Goal: Task Accomplishment & Management: Manage account settings

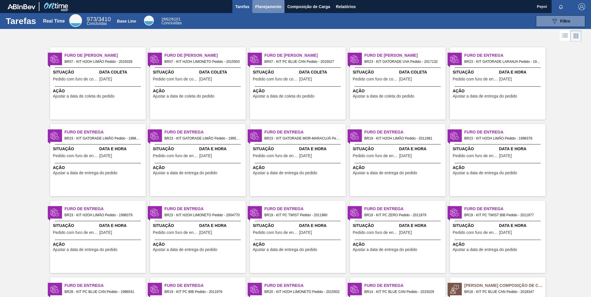
click at [262, 5] on span "Planejamento" at bounding box center [268, 6] width 26 height 7
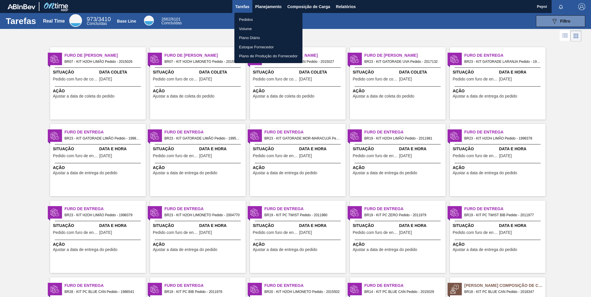
click at [254, 19] on li "Pedidos" at bounding box center [268, 19] width 68 height 9
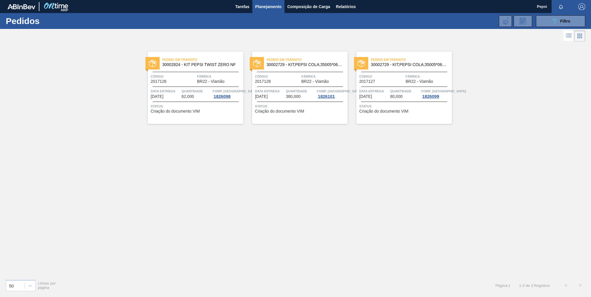
click at [423, 216] on div "Pedido em Trânsito 30002824 - KIT PEPSI TWIST ZERO NF Código 2017126 Fábrica BR…" at bounding box center [295, 159] width 591 height 232
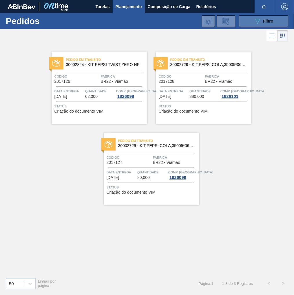
click at [260, 23] on icon "089F7B8B-B2A5-4AFE-B5C0-19BA573D28AC" at bounding box center [257, 21] width 7 height 7
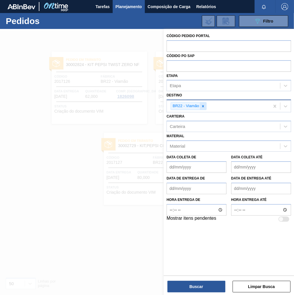
click at [203, 107] on icon at bounding box center [203, 106] width 4 height 4
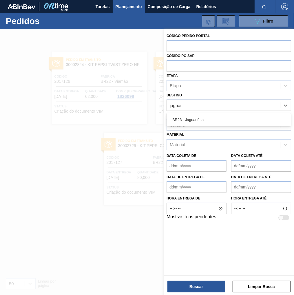
type input "jaguari"
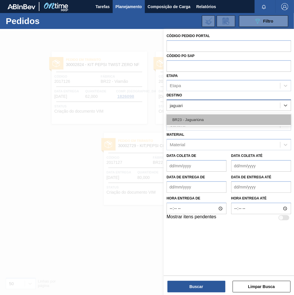
click at [218, 123] on div "BR23 - Jaguariúna" at bounding box center [229, 119] width 125 height 11
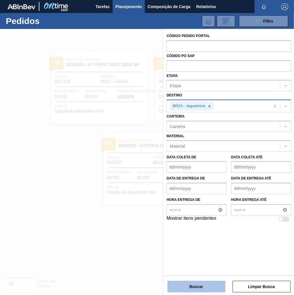
click at [197, 287] on button "Buscar" at bounding box center [196, 287] width 58 height 12
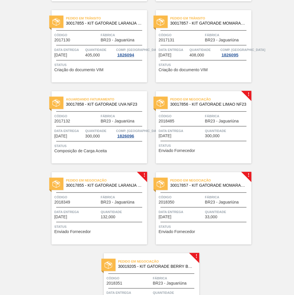
scroll to position [499, 0]
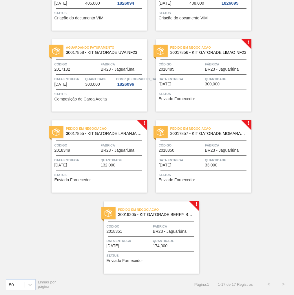
click at [87, 156] on div "Pedido em Negociação 30017855 - KIT GATORADE LARANJA NF23 Código 2018349 Fábric…" at bounding box center [100, 157] width 96 height 72
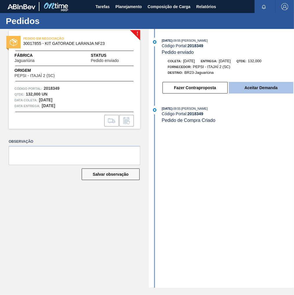
click at [261, 85] on button "Aceitar Demanda" at bounding box center [261, 88] width 65 height 12
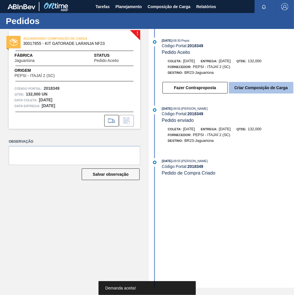
click at [251, 90] on button "Criar Composição de Carga" at bounding box center [261, 88] width 65 height 12
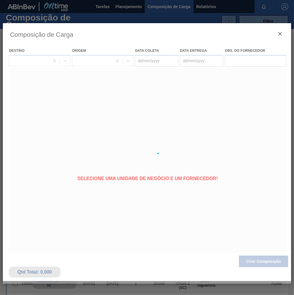
type coleta "[DATE]"
type entrega "[DATE]"
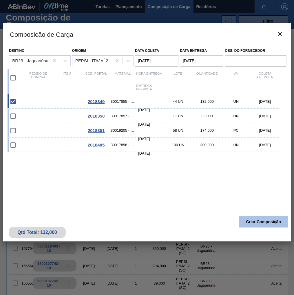
click at [273, 221] on button "Criar Composição" at bounding box center [263, 222] width 49 height 12
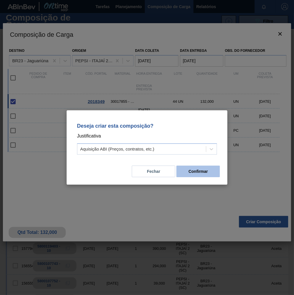
click at [201, 172] on button "Confirmar" at bounding box center [197, 172] width 43 height 12
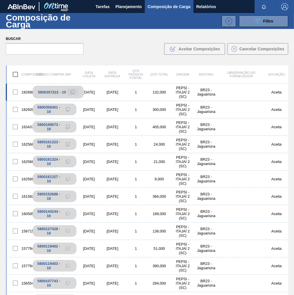
click at [74, 93] on icon at bounding box center [73, 92] width 4 height 4
click at [127, 5] on span "Planejamento" at bounding box center [129, 6] width 26 height 7
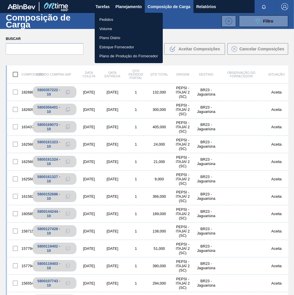
click at [104, 19] on li "Pedidos" at bounding box center [129, 19] width 68 height 9
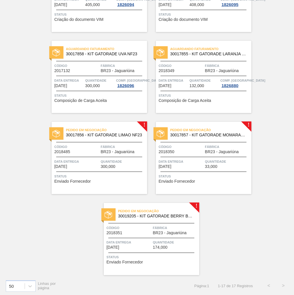
scroll to position [499, 0]
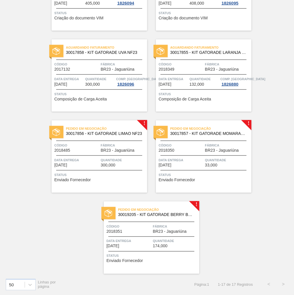
click at [216, 163] on span "Quantidade" at bounding box center [227, 160] width 45 height 6
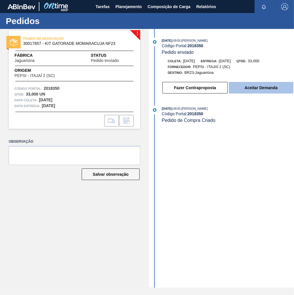
click at [251, 89] on button "Aceitar Demanda" at bounding box center [261, 88] width 65 height 12
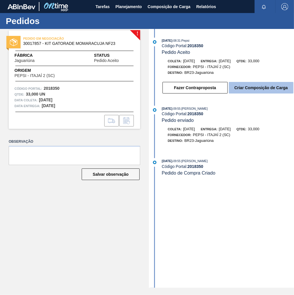
click at [260, 94] on button "Criar Composição de Carga" at bounding box center [261, 88] width 65 height 12
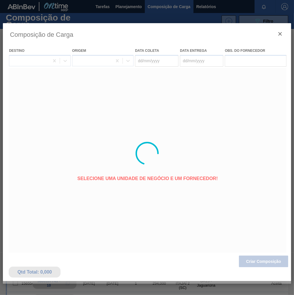
type coleta "[DATE]"
type entrega "[DATE]"
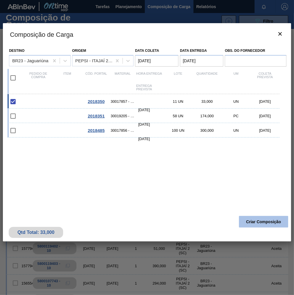
click at [269, 224] on button "Criar Composição" at bounding box center [263, 222] width 49 height 12
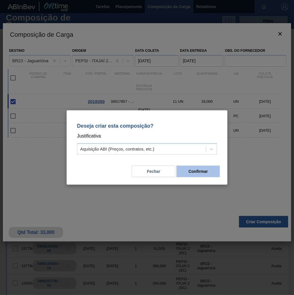
click at [205, 177] on button "Confirmar" at bounding box center [197, 172] width 43 height 12
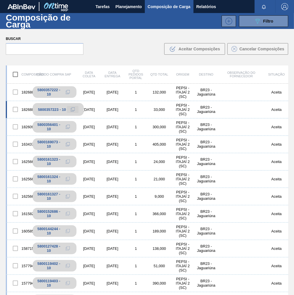
click at [71, 111] on icon at bounding box center [72, 110] width 3 height 3
click at [137, 7] on span "Planejamento" at bounding box center [129, 6] width 26 height 7
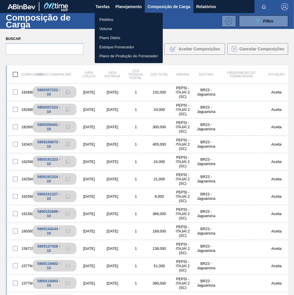
click at [108, 21] on li "Pedidos" at bounding box center [129, 19] width 68 height 9
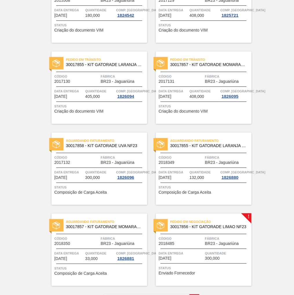
scroll to position [499, 0]
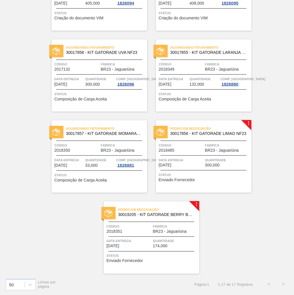
click at [180, 231] on span "BR23 - Jaguariúna" at bounding box center [170, 231] width 34 height 4
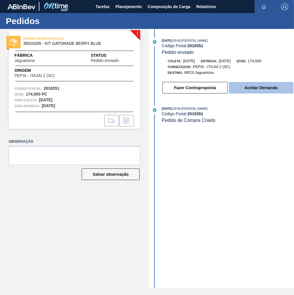
click at [252, 90] on button "Aceitar Demanda" at bounding box center [261, 88] width 65 height 12
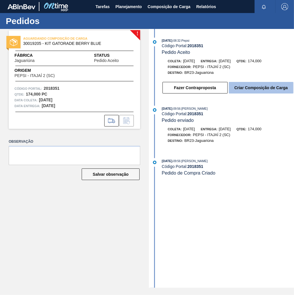
click at [265, 91] on button "Criar Composição de Carga" at bounding box center [261, 88] width 65 height 12
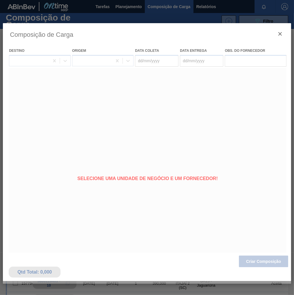
type coleta "[DATE]"
type entrega "[DATE]"
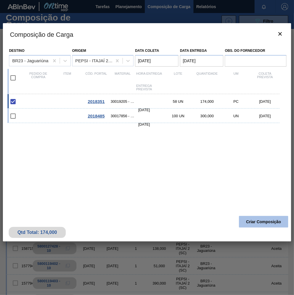
click at [269, 223] on button "Criar Composição" at bounding box center [263, 222] width 49 height 12
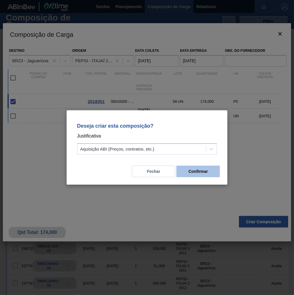
click at [206, 170] on button "Confirmar" at bounding box center [197, 172] width 43 height 12
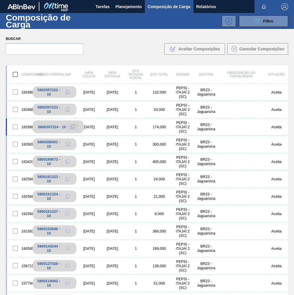
click at [72, 127] on icon at bounding box center [73, 127] width 4 height 4
click at [137, 4] on span "Planejamento" at bounding box center [129, 6] width 26 height 7
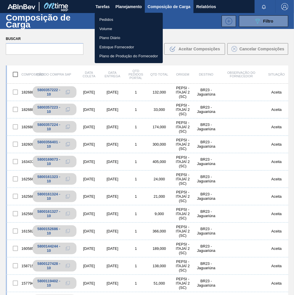
click at [103, 20] on li "Pedidos" at bounding box center [129, 19] width 68 height 9
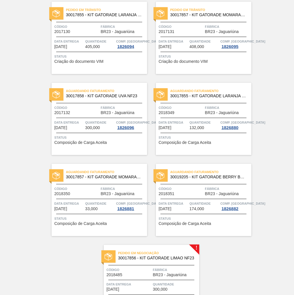
scroll to position [499, 0]
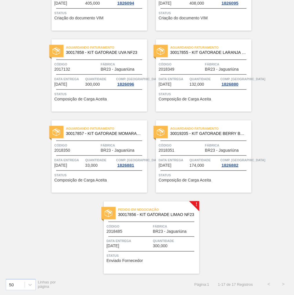
click at [136, 238] on span "Data entrega" at bounding box center [129, 241] width 45 height 6
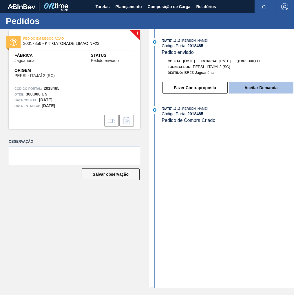
click at [249, 91] on button "Aceitar Demanda" at bounding box center [261, 88] width 65 height 12
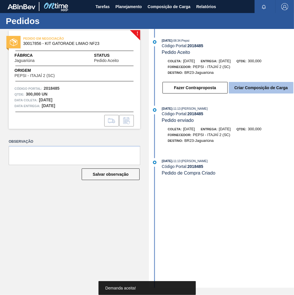
click at [267, 90] on button "Criar Composição de Carga" at bounding box center [261, 88] width 65 height 12
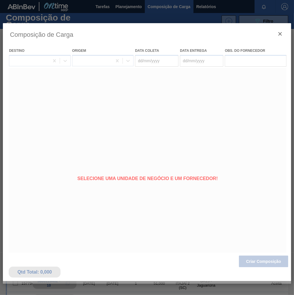
type coleta "[DATE]"
type entrega "[DATE]"
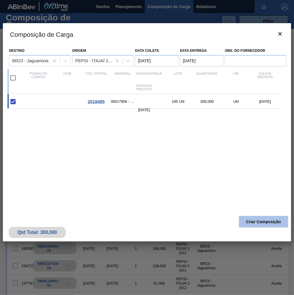
click at [254, 225] on button "Criar Composição" at bounding box center [263, 222] width 49 height 12
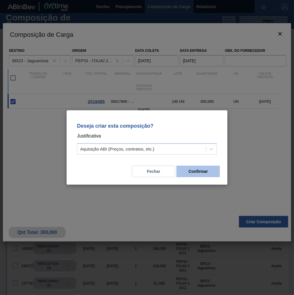
click at [201, 172] on button "Confirmar" at bounding box center [197, 172] width 43 height 12
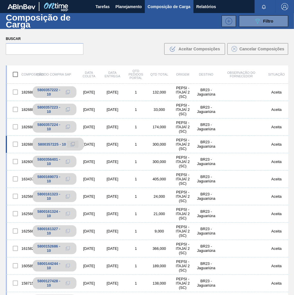
click at [74, 145] on icon at bounding box center [73, 144] width 4 height 4
click at [123, 5] on span "Planejamento" at bounding box center [129, 6] width 26 height 7
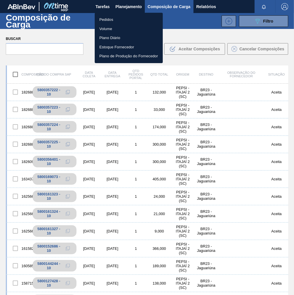
click at [104, 19] on li "Pedidos" at bounding box center [129, 19] width 68 height 9
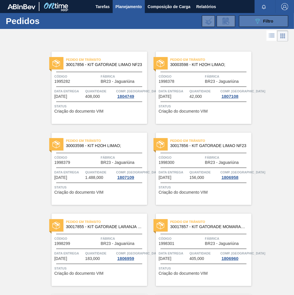
click at [267, 18] on div "089F7B8B-B2A5-4AFE-B5C0-19BA573D28AC Filtro" at bounding box center [263, 21] width 19 height 7
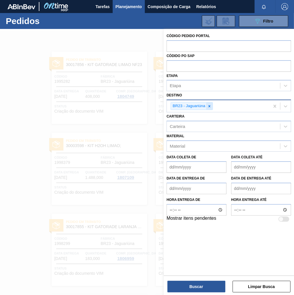
click at [209, 106] on icon at bounding box center [209, 106] width 4 height 4
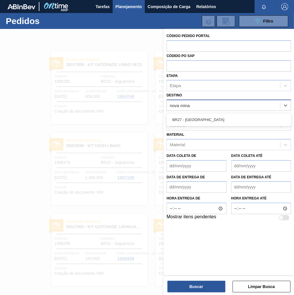
type input "nova minas"
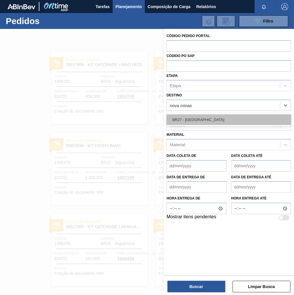
click at [205, 123] on div "BR27 - Nova Minas" at bounding box center [229, 119] width 125 height 11
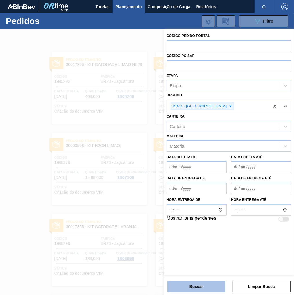
click at [204, 289] on button "Buscar" at bounding box center [196, 287] width 58 height 12
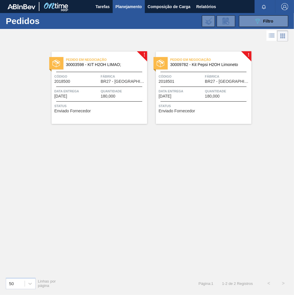
click at [86, 91] on span "Data entrega" at bounding box center [76, 91] width 45 height 6
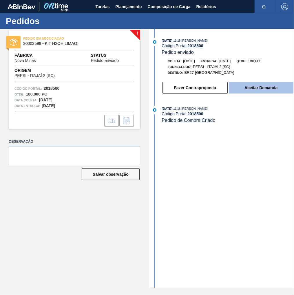
click at [255, 90] on button "Aceitar Demanda" at bounding box center [261, 88] width 65 height 12
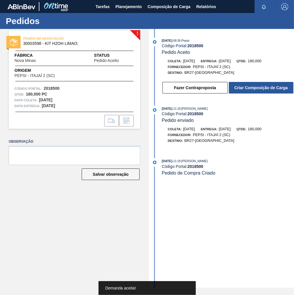
click at [255, 90] on button "Criar Composição de Carga" at bounding box center [261, 88] width 65 height 12
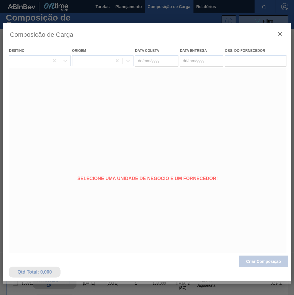
type coleta "[DATE]"
type entrega "01/09/2025"
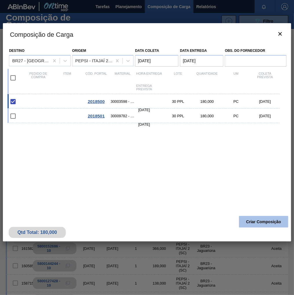
click at [264, 222] on button "Criar Composição" at bounding box center [263, 222] width 49 height 12
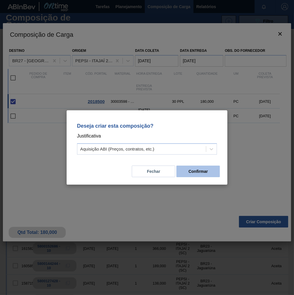
click at [194, 170] on button "Confirmar" at bounding box center [197, 172] width 43 height 12
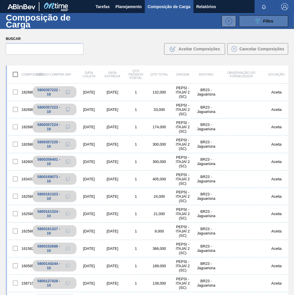
click at [270, 24] on div "089F7B8B-B2A5-4AFE-B5C0-19BA573D28AC Filtro" at bounding box center [263, 21] width 19 height 7
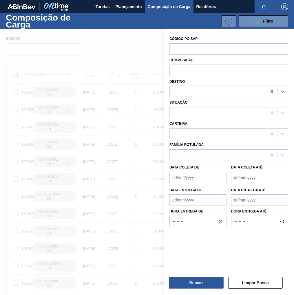
drag, startPoint x: 273, startPoint y: 91, endPoint x: 240, endPoint y: 91, distance: 33.0
click at [273, 91] on icon at bounding box center [272, 92] width 6 height 6
click at [185, 92] on div at bounding box center [218, 91] width 97 height 8
type input "nova"
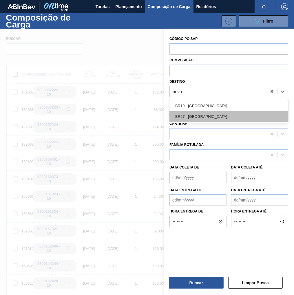
click at [203, 117] on div "BR27 - Nova Minas" at bounding box center [228, 116] width 119 height 11
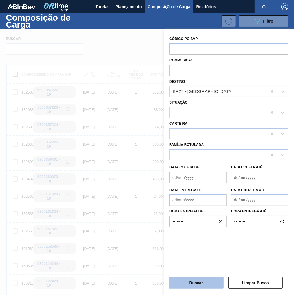
click at [193, 279] on button "Buscar" at bounding box center [196, 283] width 55 height 12
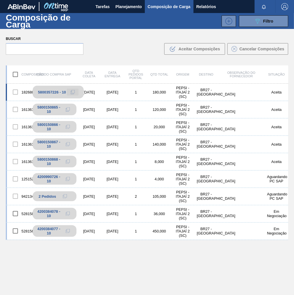
click at [72, 92] on icon at bounding box center [73, 92] width 4 height 4
click at [126, 5] on span "Planejamento" at bounding box center [129, 6] width 26 height 7
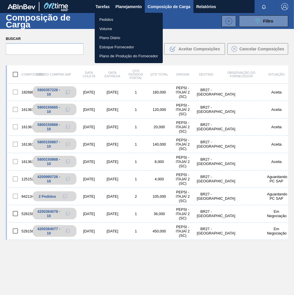
click at [112, 17] on li "Pedidos" at bounding box center [129, 19] width 68 height 9
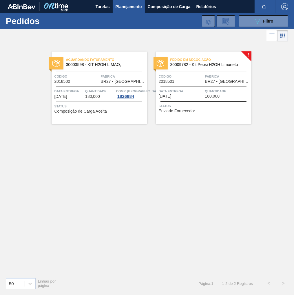
click at [227, 102] on div "Pedido em Negociação 30009782 - Kit Pepsi H2OH Limoneto Código 2018501 Fábrica …" at bounding box center [204, 88] width 96 height 72
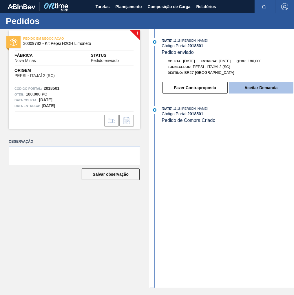
click at [268, 91] on button "Aceitar Demanda" at bounding box center [261, 88] width 65 height 12
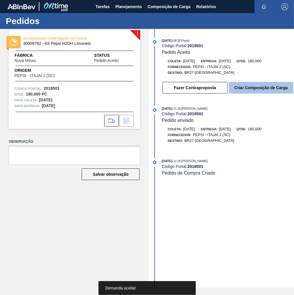
click at [253, 88] on button "Criar Composição de Carga" at bounding box center [261, 88] width 65 height 12
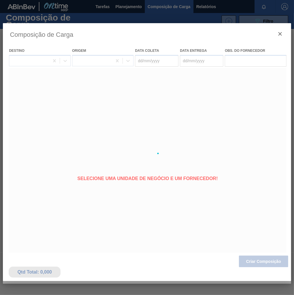
type coleta "[DATE]"
type entrega "[DATE]"
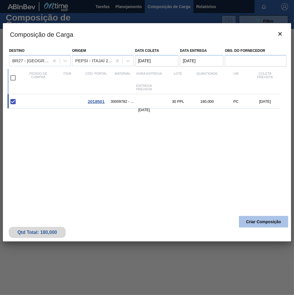
click at [256, 221] on button "Criar Composição" at bounding box center [263, 222] width 49 height 12
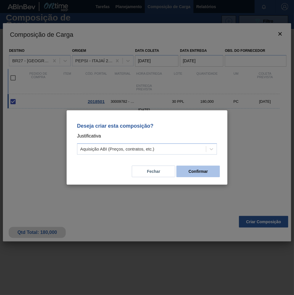
click at [191, 169] on button "Confirmar" at bounding box center [197, 172] width 43 height 12
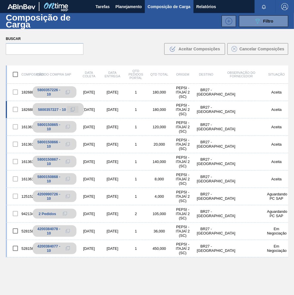
click at [71, 110] on icon at bounding box center [73, 109] width 4 height 4
click at [122, 10] on span "Planejamento" at bounding box center [129, 6] width 26 height 7
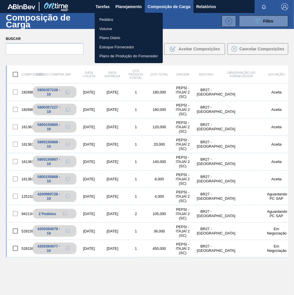
click at [112, 19] on li "Pedidos" at bounding box center [129, 19] width 68 height 9
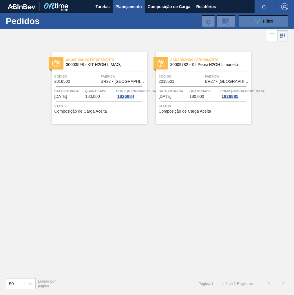
click at [270, 22] on span "Filtro" at bounding box center [268, 21] width 10 height 5
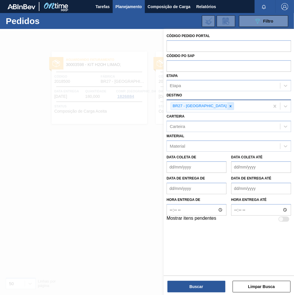
click at [229, 105] on icon at bounding box center [231, 106] width 4 height 4
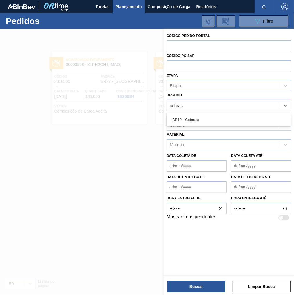
type input "cebrasa"
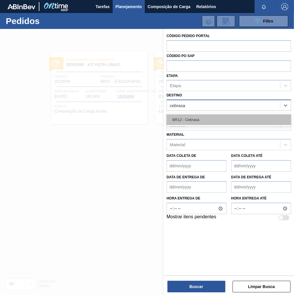
click at [197, 114] on div "BR12 - Cebrasa" at bounding box center [229, 119] width 125 height 11
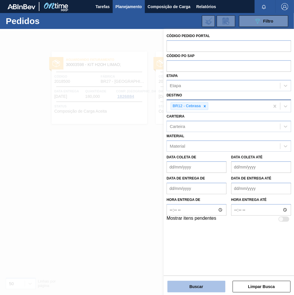
click at [202, 287] on button "Buscar" at bounding box center [196, 287] width 58 height 12
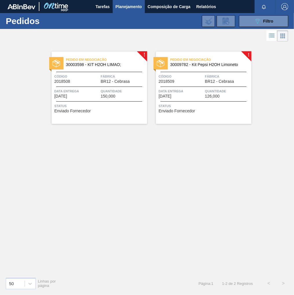
click at [112, 100] on div "Pedido em Negociação 30003598 - KIT H2OH LIMAO; Código 2018508 Fábrica BR12 - C…" at bounding box center [100, 88] width 96 height 72
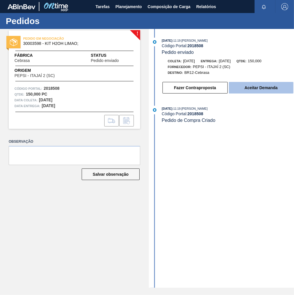
click at [258, 90] on button "Aceitar Demanda" at bounding box center [261, 88] width 65 height 12
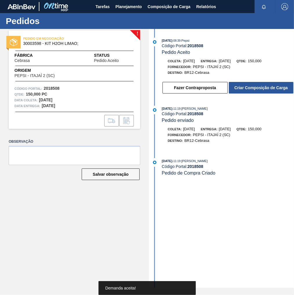
click at [258, 90] on button "Criar Composição de Carga" at bounding box center [261, 88] width 65 height 12
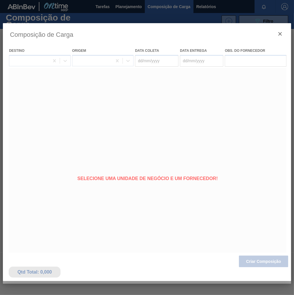
type coleta "[DATE]"
type entrega "[DATE]"
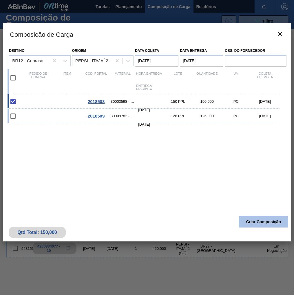
click at [267, 223] on button "Criar Composição" at bounding box center [263, 222] width 49 height 12
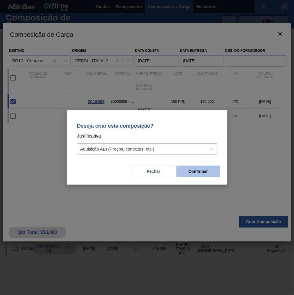
click at [205, 175] on button "Confirmar" at bounding box center [197, 172] width 43 height 12
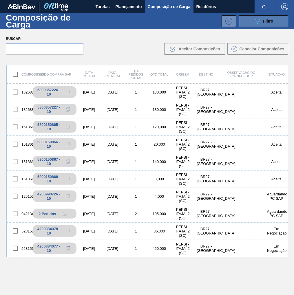
click at [275, 22] on button "089F7B8B-B2A5-4AFE-B5C0-19BA573D28AC Filtro" at bounding box center [263, 21] width 49 height 12
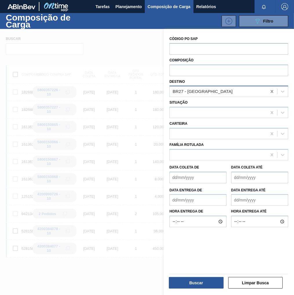
click at [270, 91] on icon at bounding box center [272, 92] width 6 height 6
type input "cebrasa"
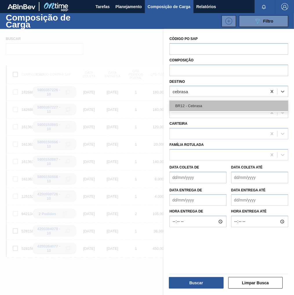
click at [224, 105] on div "BR12 - Cebrasa" at bounding box center [228, 106] width 119 height 11
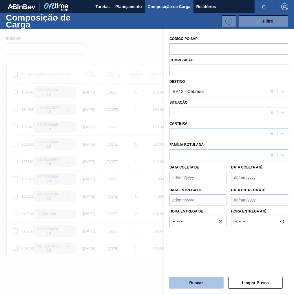
click at [196, 283] on button "Buscar" at bounding box center [196, 283] width 55 height 12
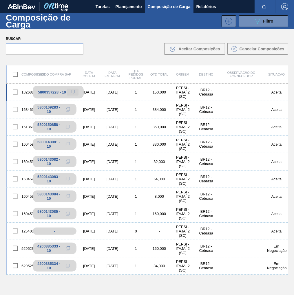
click at [75, 92] on button at bounding box center [73, 92] width 12 height 7
click at [123, 8] on span "Planejamento" at bounding box center [129, 6] width 26 height 7
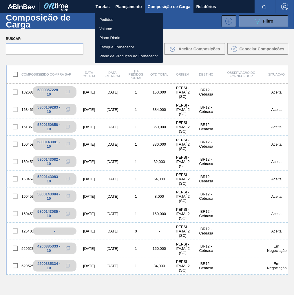
click at [104, 22] on li "Pedidos" at bounding box center [129, 19] width 68 height 9
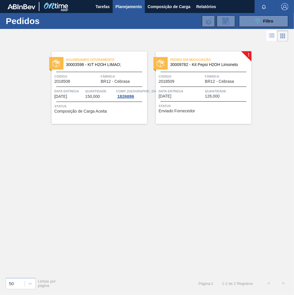
click at [220, 109] on span "Status" at bounding box center [204, 106] width 91 height 6
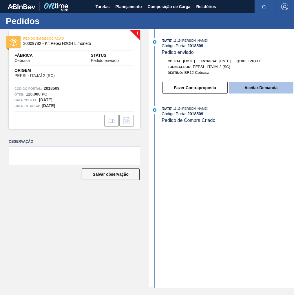
click at [256, 91] on button "Aceitar Demanda" at bounding box center [261, 88] width 65 height 12
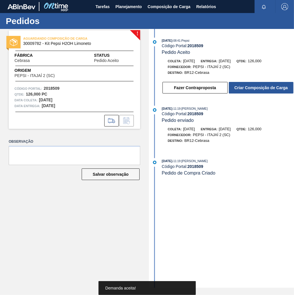
click at [256, 91] on button "Criar Composição de Carga" at bounding box center [261, 88] width 65 height 12
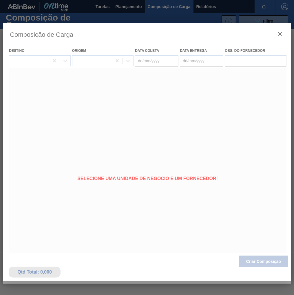
type coleta "[DATE]"
type entrega "[DATE]"
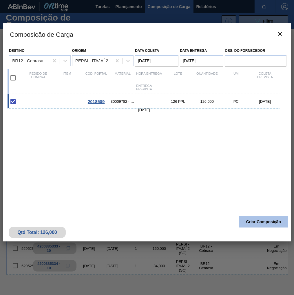
click at [273, 227] on button "Criar Composição" at bounding box center [263, 222] width 49 height 12
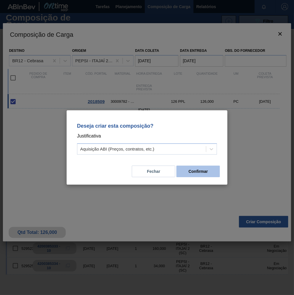
click at [219, 174] on button "Confirmar" at bounding box center [197, 172] width 43 height 12
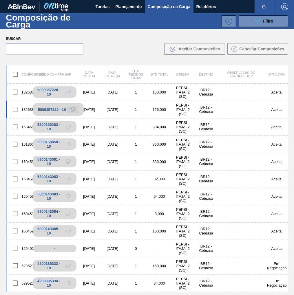
click at [72, 110] on icon at bounding box center [73, 109] width 4 height 4
click at [128, 5] on span "Planejamento" at bounding box center [129, 6] width 26 height 7
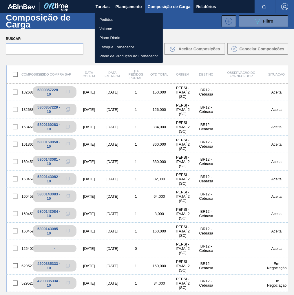
click at [108, 19] on li "Pedidos" at bounding box center [129, 19] width 68 height 9
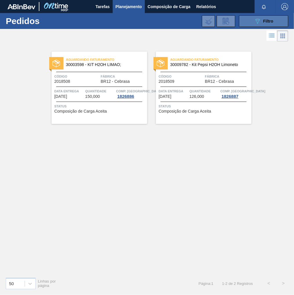
click at [266, 21] on span "Filtro" at bounding box center [268, 21] width 10 height 5
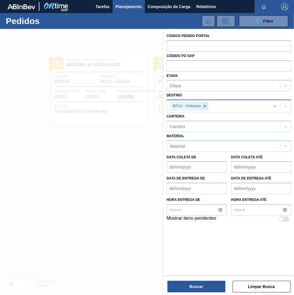
click at [206, 107] on icon at bounding box center [205, 106] width 4 height 4
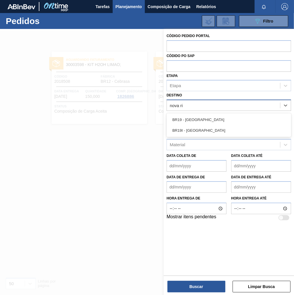
type input "nova rio"
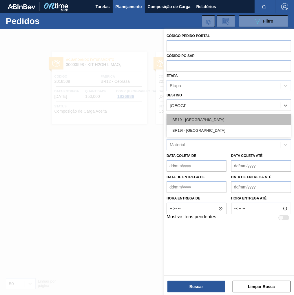
click at [204, 117] on div "BR19 - [GEOGRAPHIC_DATA]" at bounding box center [229, 119] width 125 height 11
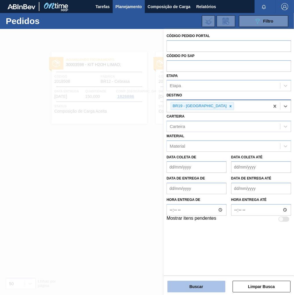
click at [194, 284] on button "Buscar" at bounding box center [196, 287] width 58 height 12
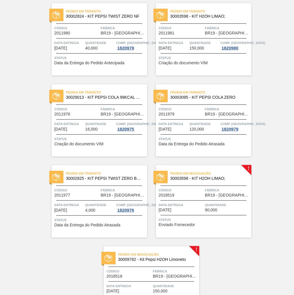
scroll to position [93, 0]
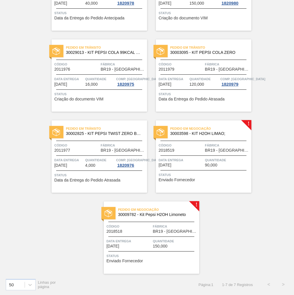
click at [210, 153] on div "Pedido em Negociação 30003598 - KIT H2OH LIMAO; Código 2018519 Fábrica BR19 - N…" at bounding box center [204, 157] width 96 height 72
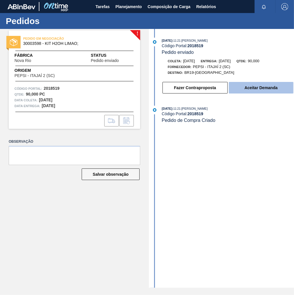
click at [278, 87] on button "Aceitar Demanda" at bounding box center [261, 88] width 65 height 12
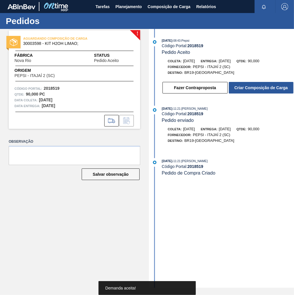
click at [278, 86] on button "Criar Composição de Carga" at bounding box center [261, 88] width 65 height 12
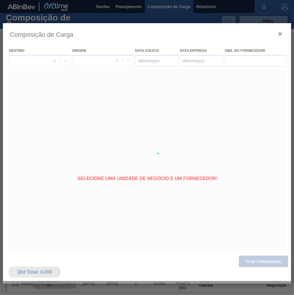
type coleta "[DATE]"
type entrega "[DATE]"
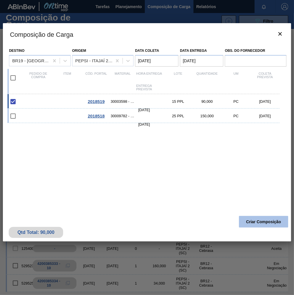
click at [257, 220] on button "Criar Composição" at bounding box center [263, 222] width 49 height 12
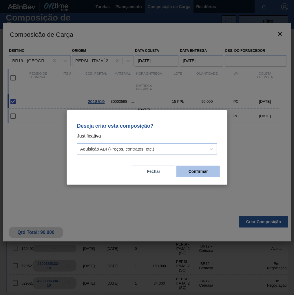
click at [197, 171] on button "Confirmar" at bounding box center [197, 172] width 43 height 12
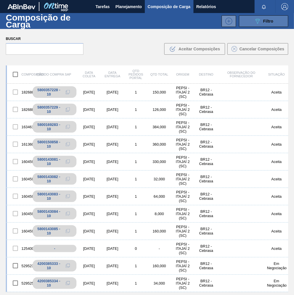
click at [280, 20] on button "089F7B8B-B2A5-4AFE-B5C0-19BA573D28AC Filtro" at bounding box center [263, 21] width 49 height 12
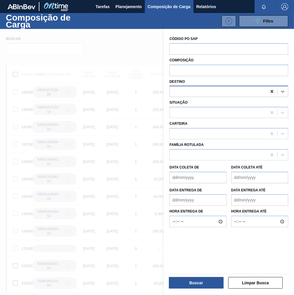
click at [270, 92] on icon at bounding box center [272, 92] width 6 height 6
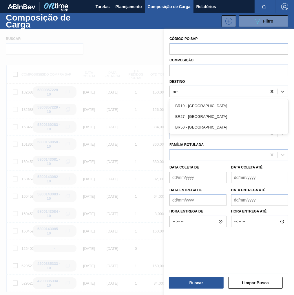
type input "nova"
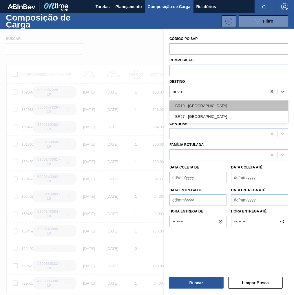
click at [220, 101] on div "BR19 - [GEOGRAPHIC_DATA]" at bounding box center [228, 106] width 119 height 11
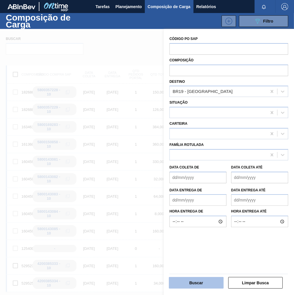
click at [210, 287] on button "Buscar" at bounding box center [196, 283] width 55 height 12
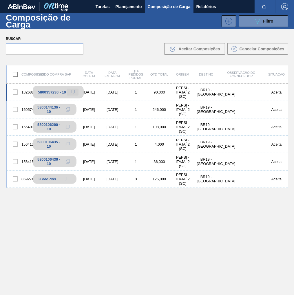
click at [72, 92] on icon at bounding box center [73, 92] width 4 height 4
click at [186, 92] on div "PEPSI - ITAJAÍ 2 (SC)" at bounding box center [182, 92] width 23 height 13
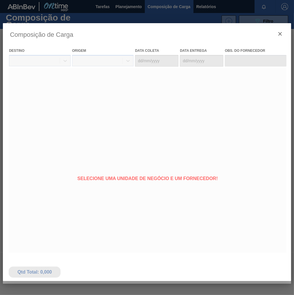
type coleta "[DATE]"
type entrega "[DATE]"
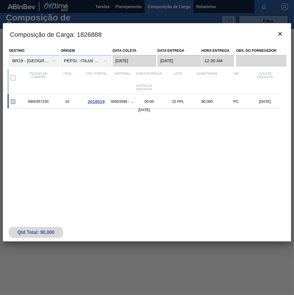
click at [98, 101] on span "2018519" at bounding box center [96, 101] width 17 height 5
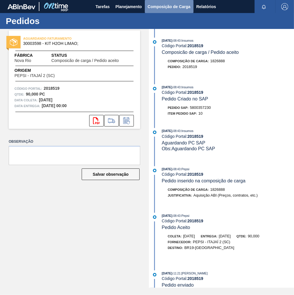
click at [179, 6] on span "Composição de Carga" at bounding box center [169, 6] width 43 height 7
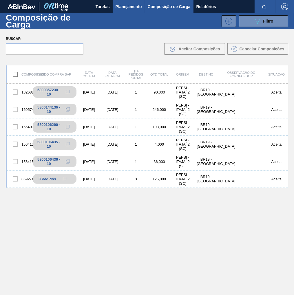
click at [121, 4] on span "Planejamento" at bounding box center [129, 6] width 26 height 7
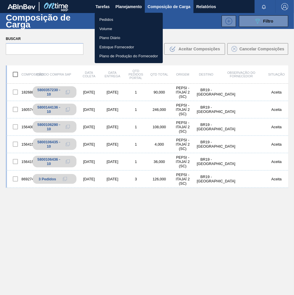
click at [112, 20] on li "Pedidos" at bounding box center [129, 19] width 68 height 9
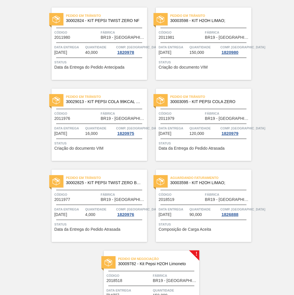
scroll to position [93, 0]
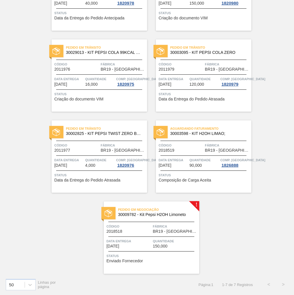
click at [148, 237] on div "Pedido em Negociação 30009782 - Kit Pepsi H2OH Limoneto Código 2018518 Fábrica …" at bounding box center [152, 238] width 96 height 72
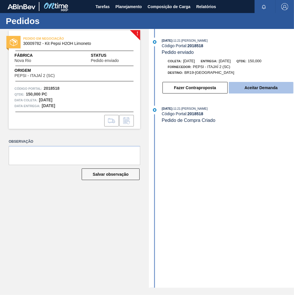
click at [260, 94] on button "Aceitar Demanda" at bounding box center [261, 88] width 65 height 12
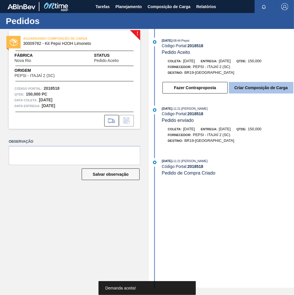
click at [264, 90] on button "Criar Composição de Carga" at bounding box center [261, 88] width 65 height 12
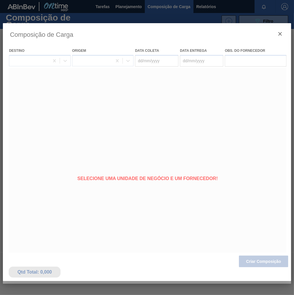
type coleta "[DATE]"
type entrega "[DATE]"
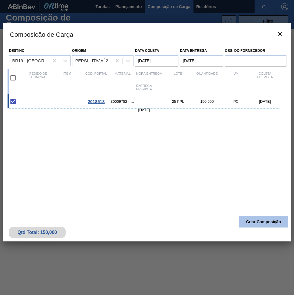
click at [265, 222] on button "Criar Composição" at bounding box center [263, 222] width 49 height 12
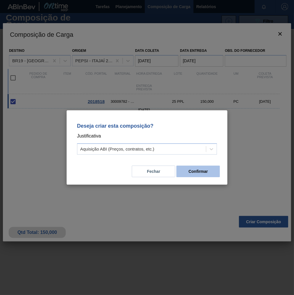
click at [205, 177] on button "Confirmar" at bounding box center [197, 172] width 43 height 12
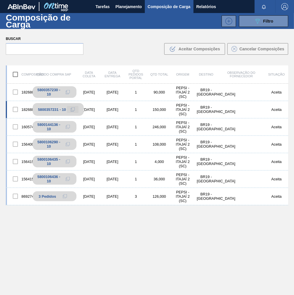
click at [69, 107] on button at bounding box center [73, 109] width 12 height 7
click at [72, 109] on icon at bounding box center [73, 109] width 4 height 4
click at [124, 6] on span "Planejamento" at bounding box center [129, 6] width 26 height 7
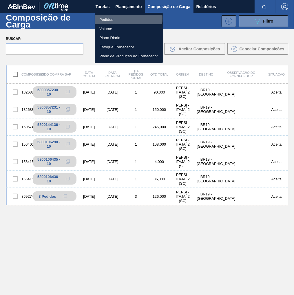
click at [111, 18] on li "Pedidos" at bounding box center [129, 19] width 68 height 9
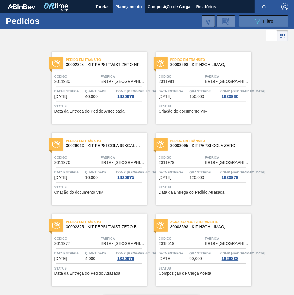
click at [266, 23] on span "Filtro" at bounding box center [268, 21] width 10 height 5
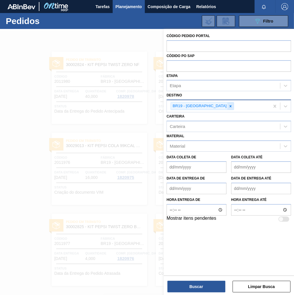
click at [230, 106] on icon at bounding box center [231, 106] width 2 height 2
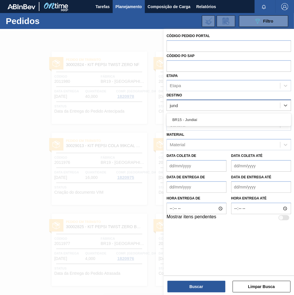
type input "jundi"
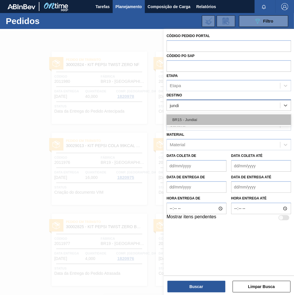
click at [194, 121] on div "BR15 - Jundiaí" at bounding box center [229, 119] width 125 height 11
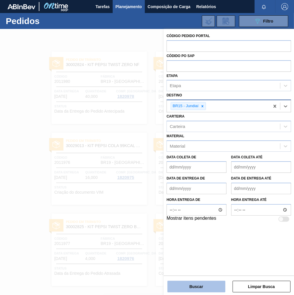
click at [206, 289] on button "Buscar" at bounding box center [196, 287] width 58 height 12
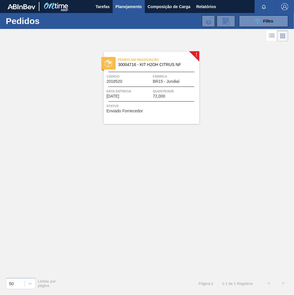
click at [153, 88] on span "Quantidade" at bounding box center [175, 91] width 45 height 6
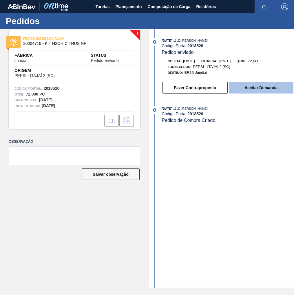
click at [262, 91] on button "Aceitar Demanda" at bounding box center [261, 88] width 65 height 12
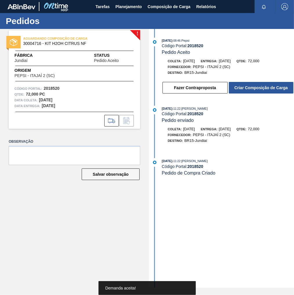
click at [262, 90] on button "Criar Composição de Carga" at bounding box center [261, 88] width 65 height 12
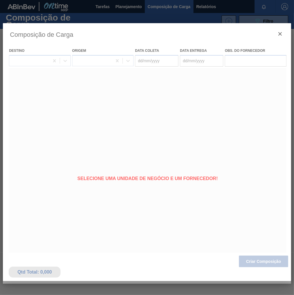
type coleta "[DATE]"
type entrega "[DATE]"
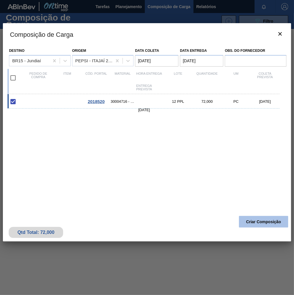
click at [268, 221] on button "Criar Composição" at bounding box center [263, 222] width 49 height 12
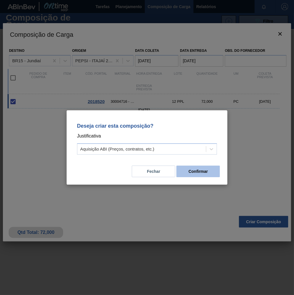
click at [193, 173] on button "Confirmar" at bounding box center [197, 172] width 43 height 12
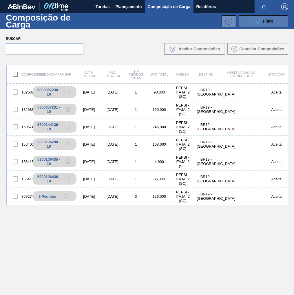
click at [260, 24] on button "089F7B8B-B2A5-4AFE-B5C0-19BA573D28AC Filtro" at bounding box center [263, 21] width 49 height 12
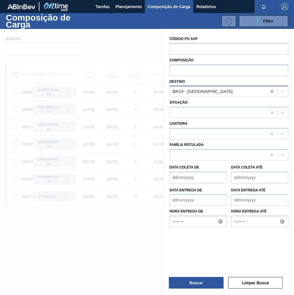
click at [269, 93] on icon at bounding box center [272, 92] width 6 height 6
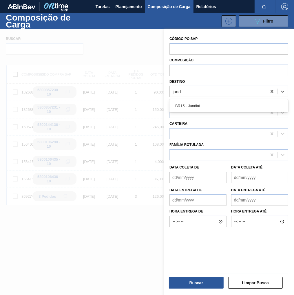
type input "jundi"
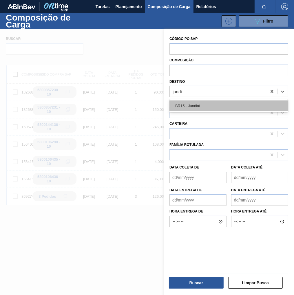
click at [213, 108] on div "BR15 - Jundiaí" at bounding box center [228, 106] width 119 height 11
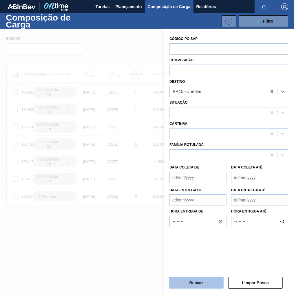
click at [194, 280] on button "Buscar" at bounding box center [196, 283] width 55 height 12
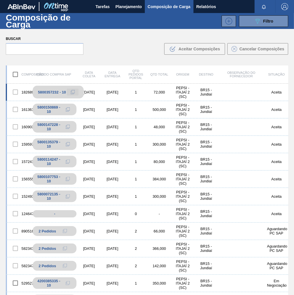
click at [69, 93] on button at bounding box center [73, 92] width 12 height 7
click at [126, 2] on button "Planejamento" at bounding box center [129, 6] width 32 height 13
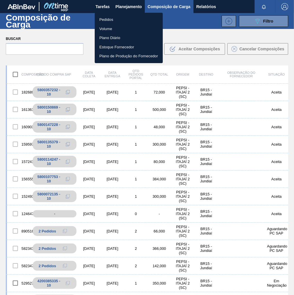
click at [110, 21] on li "Pedidos" at bounding box center [129, 19] width 68 height 9
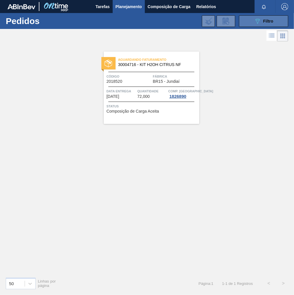
click at [262, 22] on div "089F7B8B-B2A5-4AFE-B5C0-19BA573D28AC Filtro" at bounding box center [263, 21] width 19 height 7
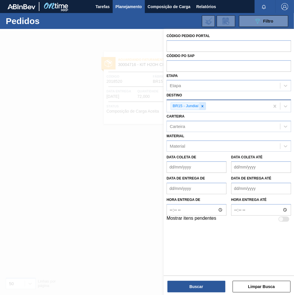
click at [202, 107] on icon at bounding box center [202, 106] width 4 height 4
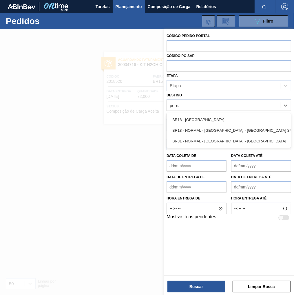
type input "pernam"
click at [202, 113] on div "BR18 - Pernambuco BR18 - NORMAL - Pernambuco - Porto S4 BR31 - NORMAL - Pernamb…" at bounding box center [229, 130] width 125 height 34
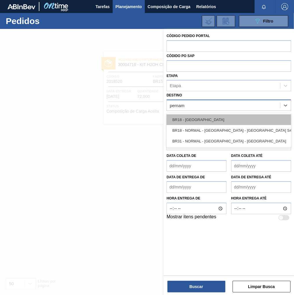
click at [199, 119] on div "BR18 - [GEOGRAPHIC_DATA]" at bounding box center [229, 119] width 125 height 11
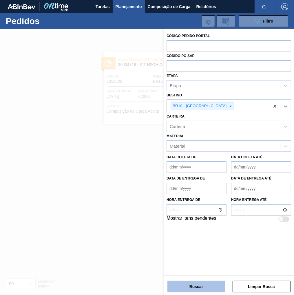
click at [201, 288] on button "Buscar" at bounding box center [196, 287] width 58 height 12
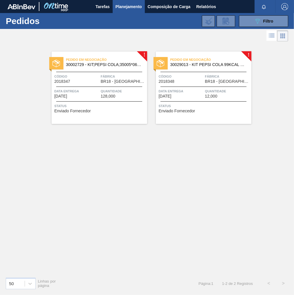
click at [205, 95] on span "12,000" at bounding box center [211, 96] width 12 height 4
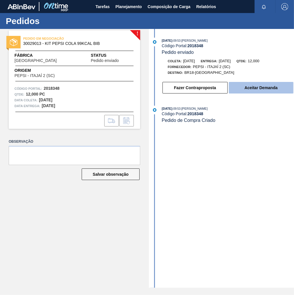
click at [269, 90] on button "Aceitar Demanda" at bounding box center [261, 88] width 65 height 12
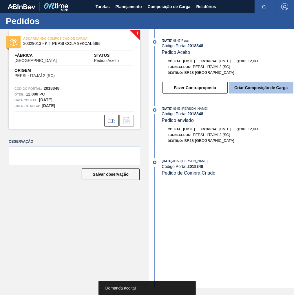
click at [264, 88] on button "Criar Composição de Carga" at bounding box center [261, 88] width 65 height 12
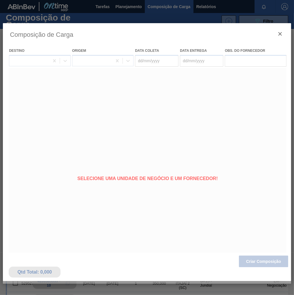
type coleta "[DATE]"
type entrega "[DATE]"
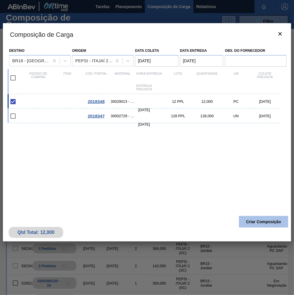
click at [262, 221] on button "Criar Composição" at bounding box center [263, 222] width 49 height 12
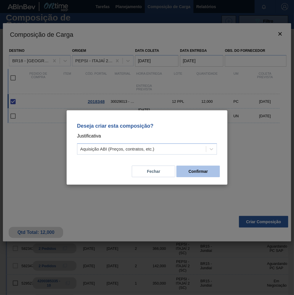
click at [200, 174] on button "Confirmar" at bounding box center [197, 172] width 43 height 12
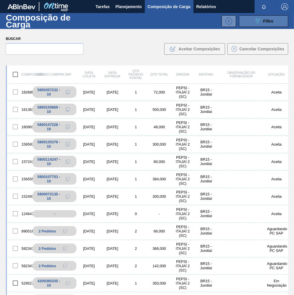
click at [283, 22] on button "089F7B8B-B2A5-4AFE-B5C0-19BA573D28AC Filtro" at bounding box center [263, 21] width 49 height 12
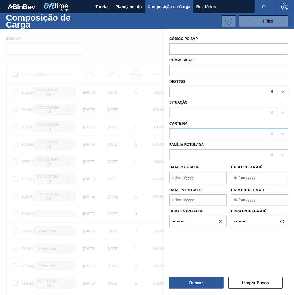
click at [271, 91] on icon at bounding box center [272, 91] width 3 height 3
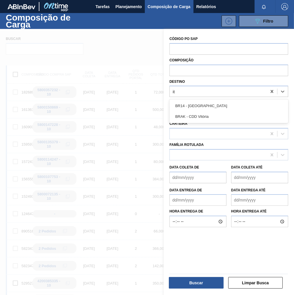
type input "i"
type input "pern"
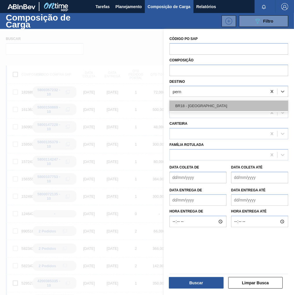
click at [193, 102] on div "BR18 - [GEOGRAPHIC_DATA]" at bounding box center [228, 106] width 119 height 11
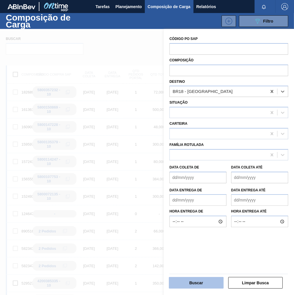
click at [200, 282] on button "Buscar" at bounding box center [196, 283] width 55 height 12
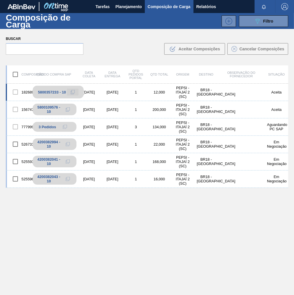
click at [72, 92] on icon at bounding box center [73, 92] width 4 height 4
click at [133, 6] on span "Planejamento" at bounding box center [129, 6] width 26 height 7
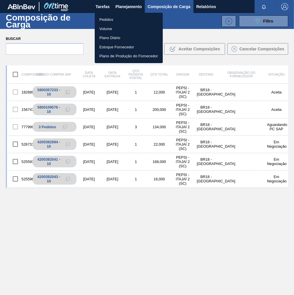
click at [112, 21] on li "Pedidos" at bounding box center [129, 19] width 68 height 9
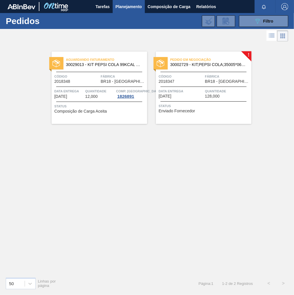
click at [203, 103] on span "Status" at bounding box center [204, 106] width 91 height 6
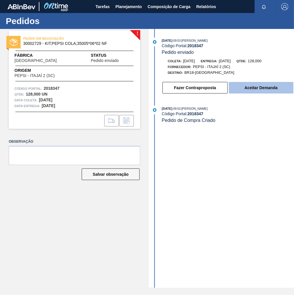
click at [258, 91] on button "Aceitar Demanda" at bounding box center [261, 88] width 65 height 12
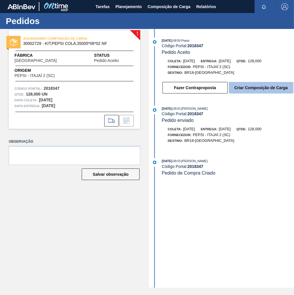
click at [273, 92] on button "Criar Composição de Carga" at bounding box center [261, 88] width 65 height 12
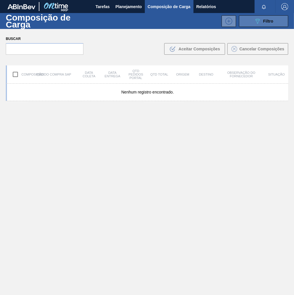
click at [269, 25] on button "089F7B8B-B2A5-4AFE-B5C0-19BA573D28AC Filtro" at bounding box center [263, 21] width 49 height 12
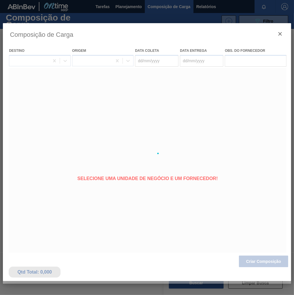
type coleta "[DATE]"
type entrega "[DATE]"
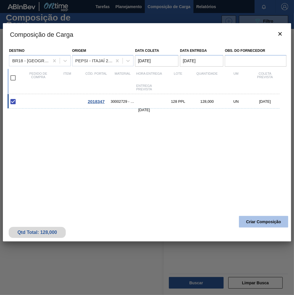
click at [260, 225] on button "Criar Composição" at bounding box center [263, 222] width 49 height 12
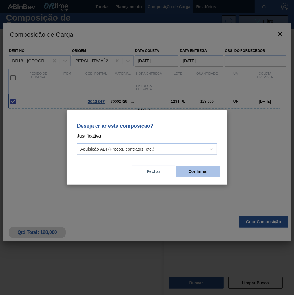
click at [203, 169] on button "Confirmar" at bounding box center [197, 172] width 43 height 12
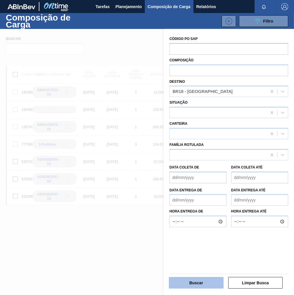
click at [199, 287] on button "Buscar" at bounding box center [196, 283] width 55 height 12
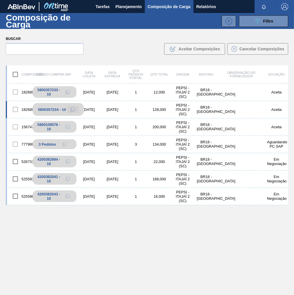
click at [71, 110] on icon at bounding box center [73, 109] width 4 height 4
